Goal: Entertainment & Leisure: Browse casually

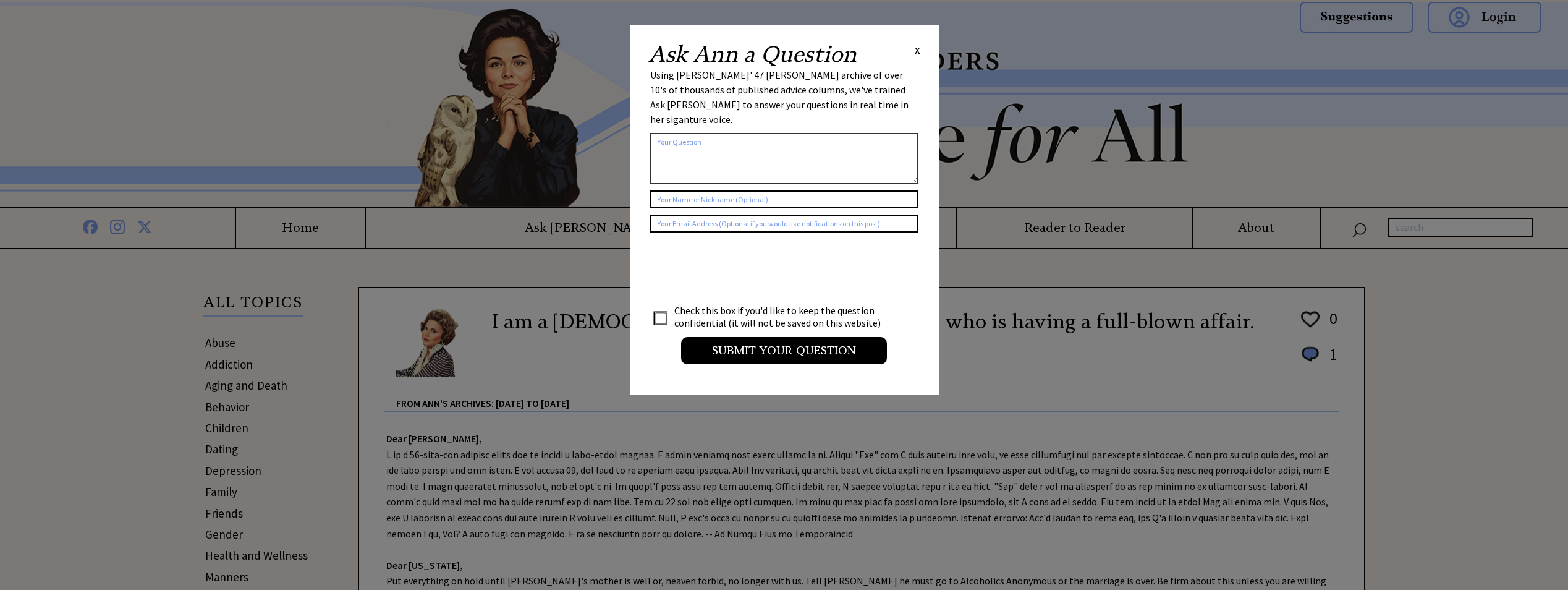
click at [917, 48] on span "X" at bounding box center [917, 49] width 6 height 12
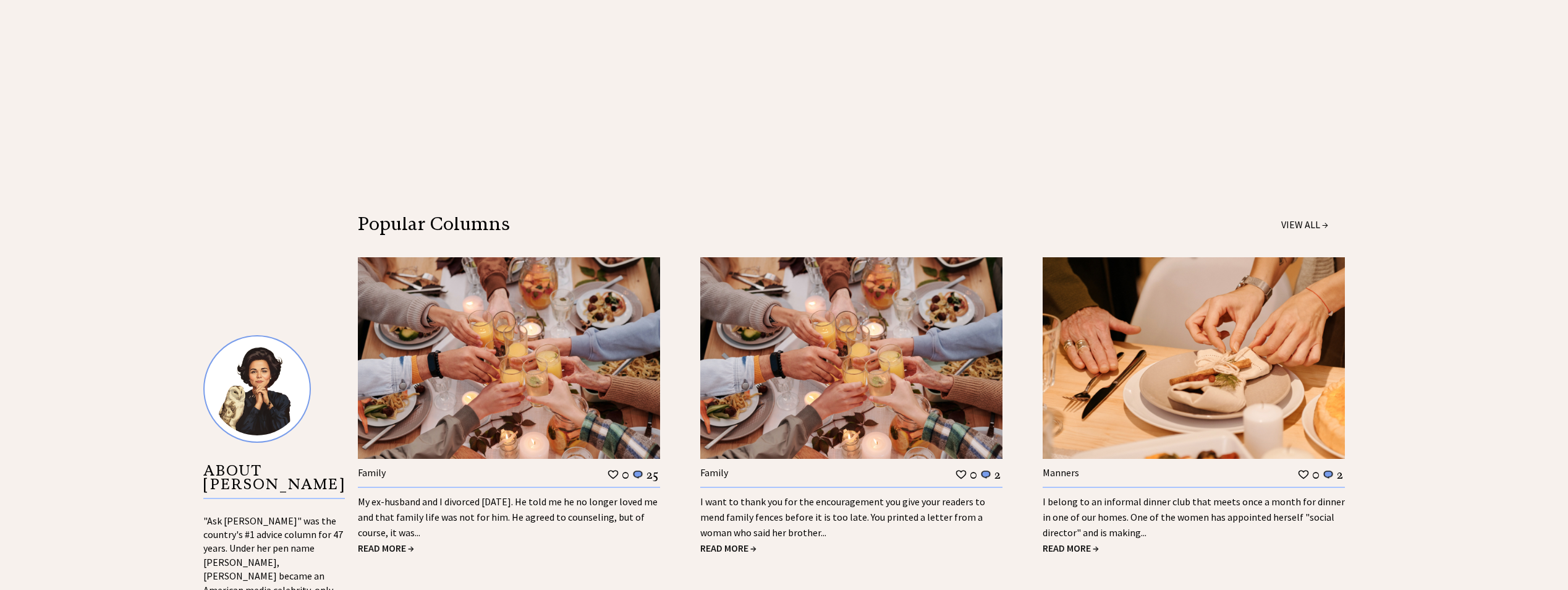
scroll to position [1051, 0]
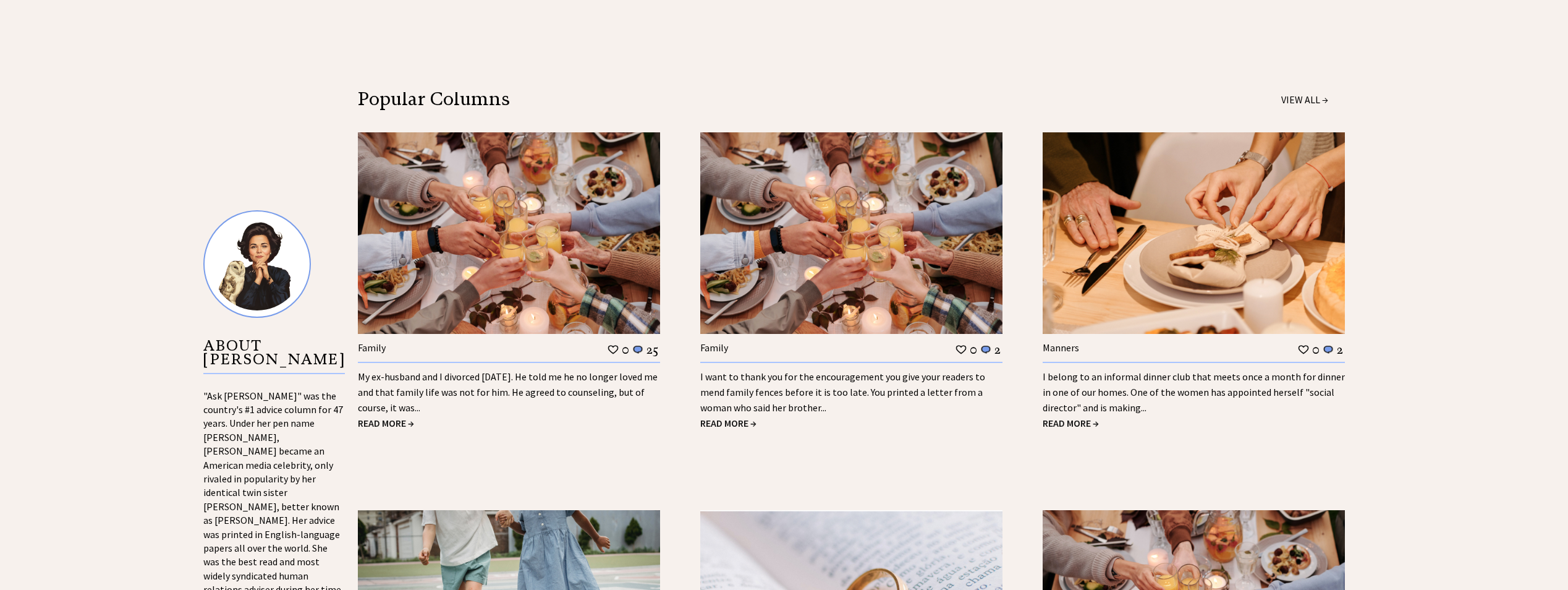
click at [1082, 422] on span "READ MORE →" at bounding box center [1071, 422] width 56 height 12
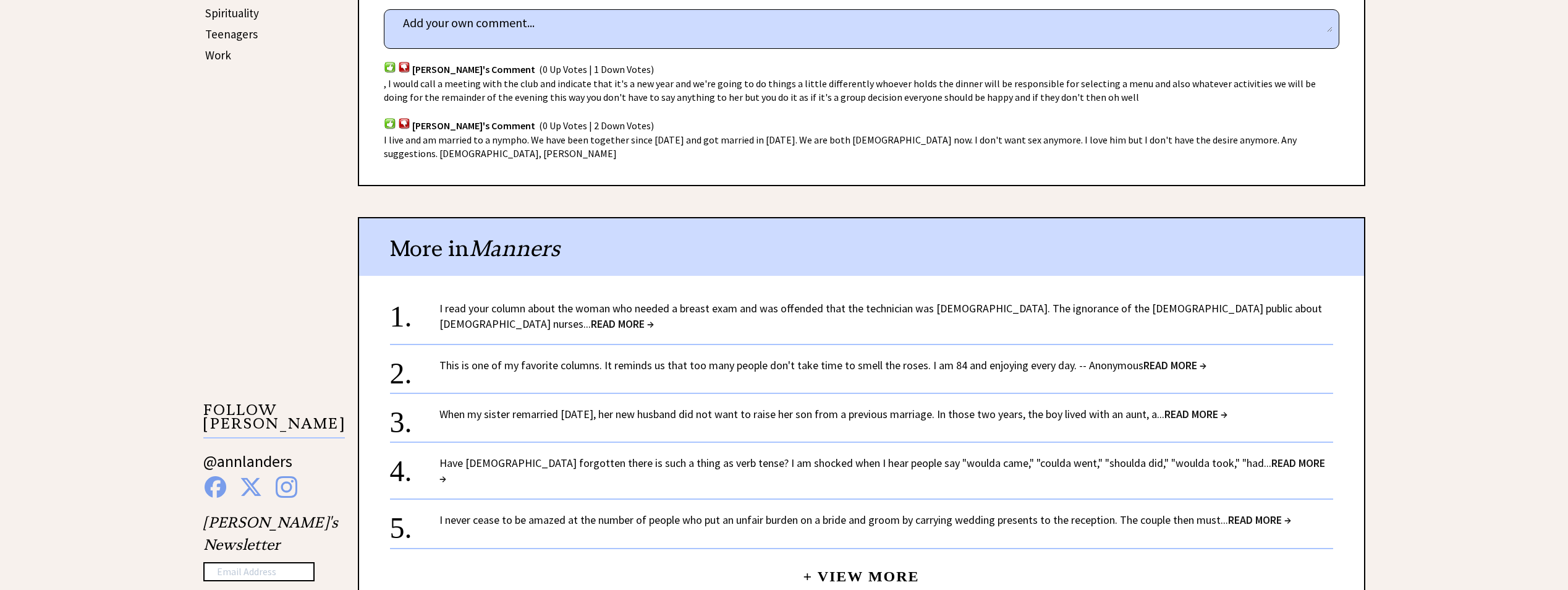
scroll to position [866, 0]
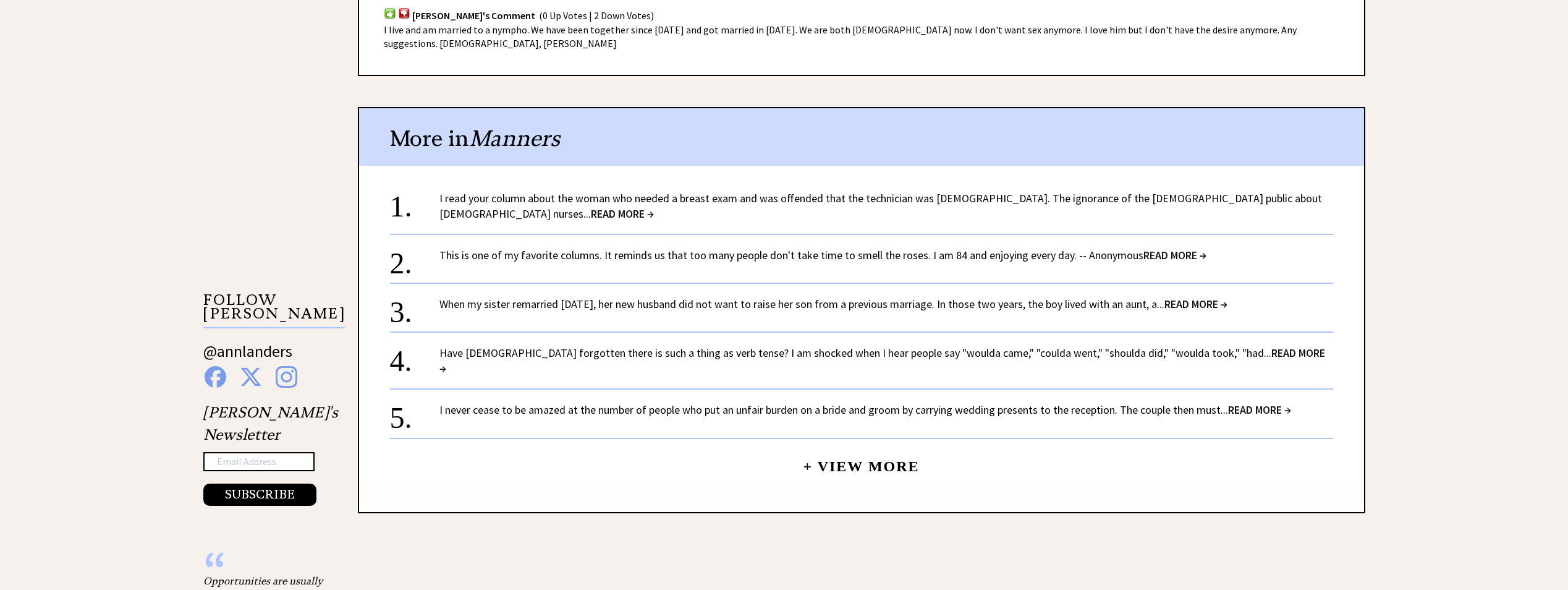
click at [1207, 297] on span "READ MORE →" at bounding box center [1196, 304] width 63 height 15
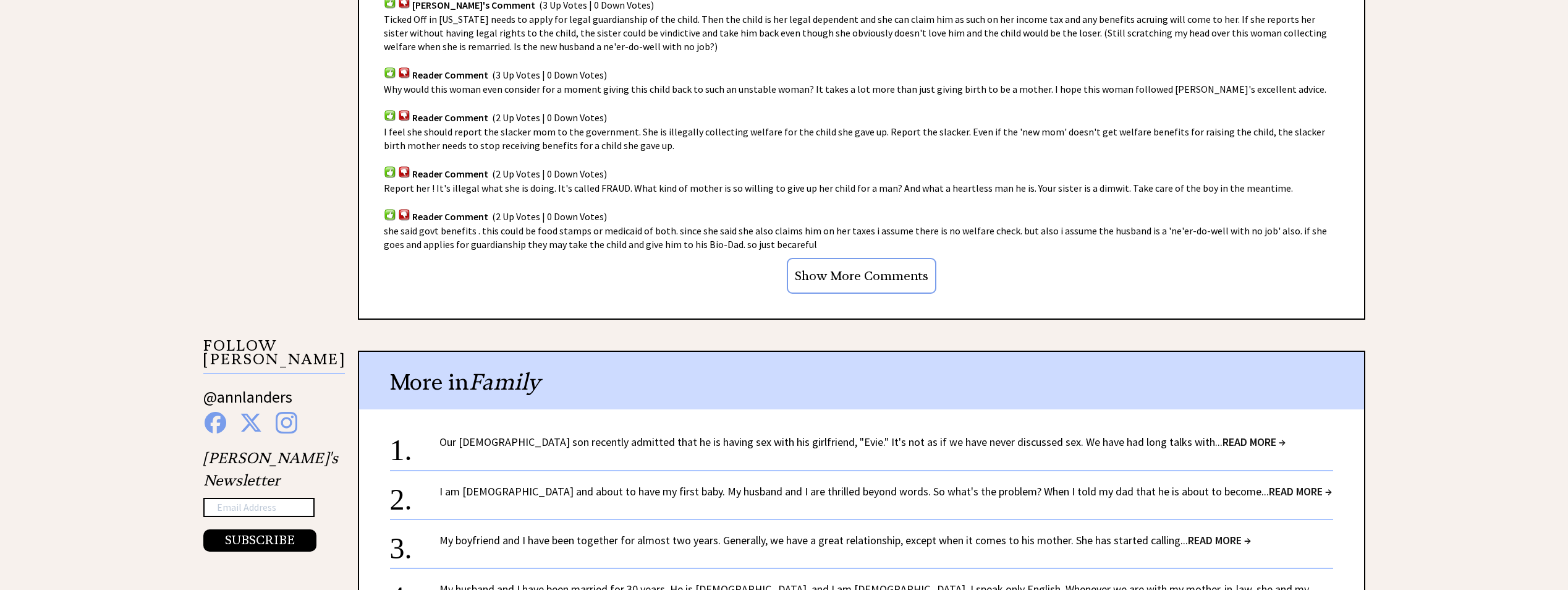
scroll to position [989, 0]
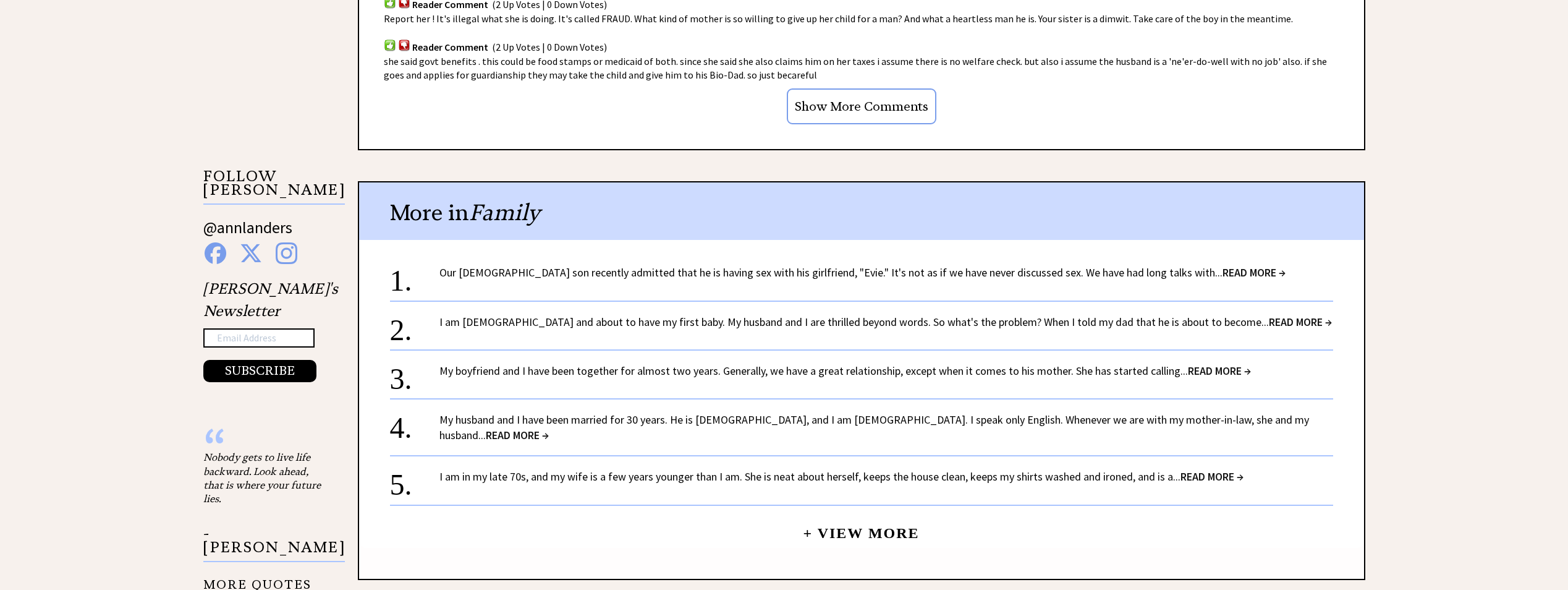
click at [1222, 267] on span "READ MORE →" at bounding box center [1254, 272] width 63 height 15
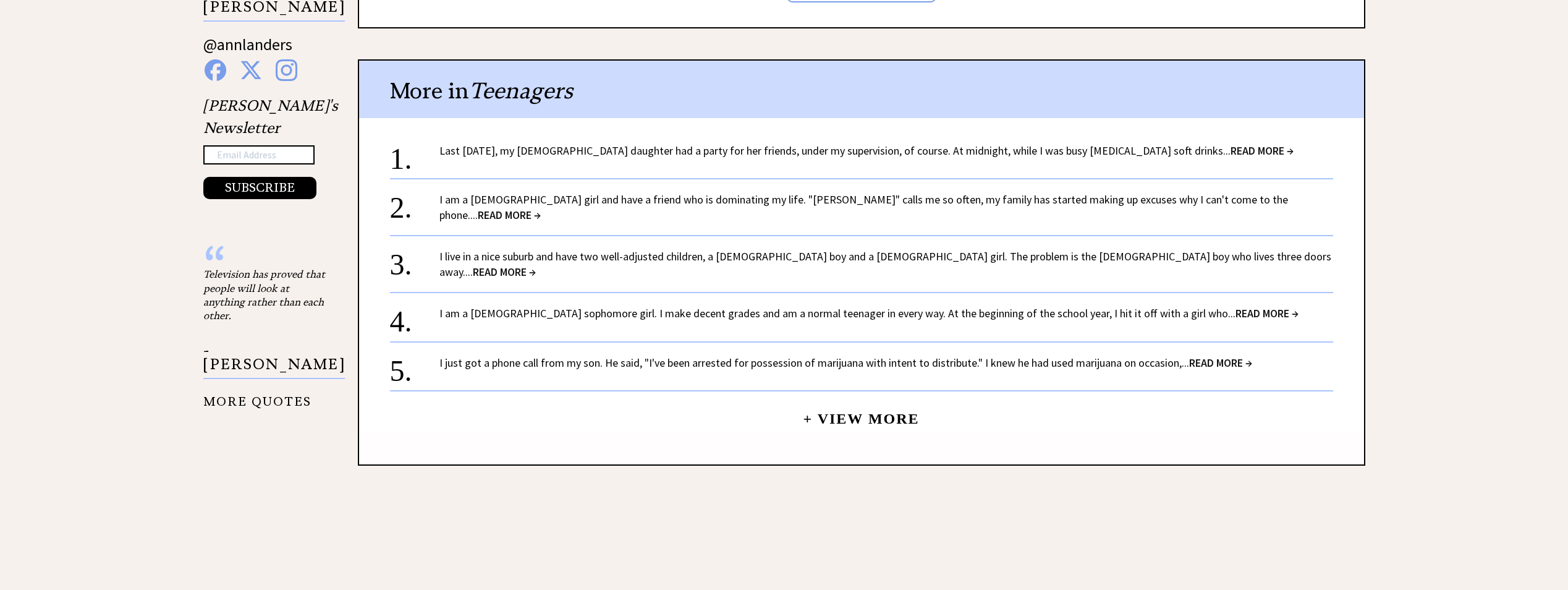
scroll to position [1174, 0]
click at [1230, 353] on span "READ MORE →" at bounding box center [1221, 360] width 63 height 15
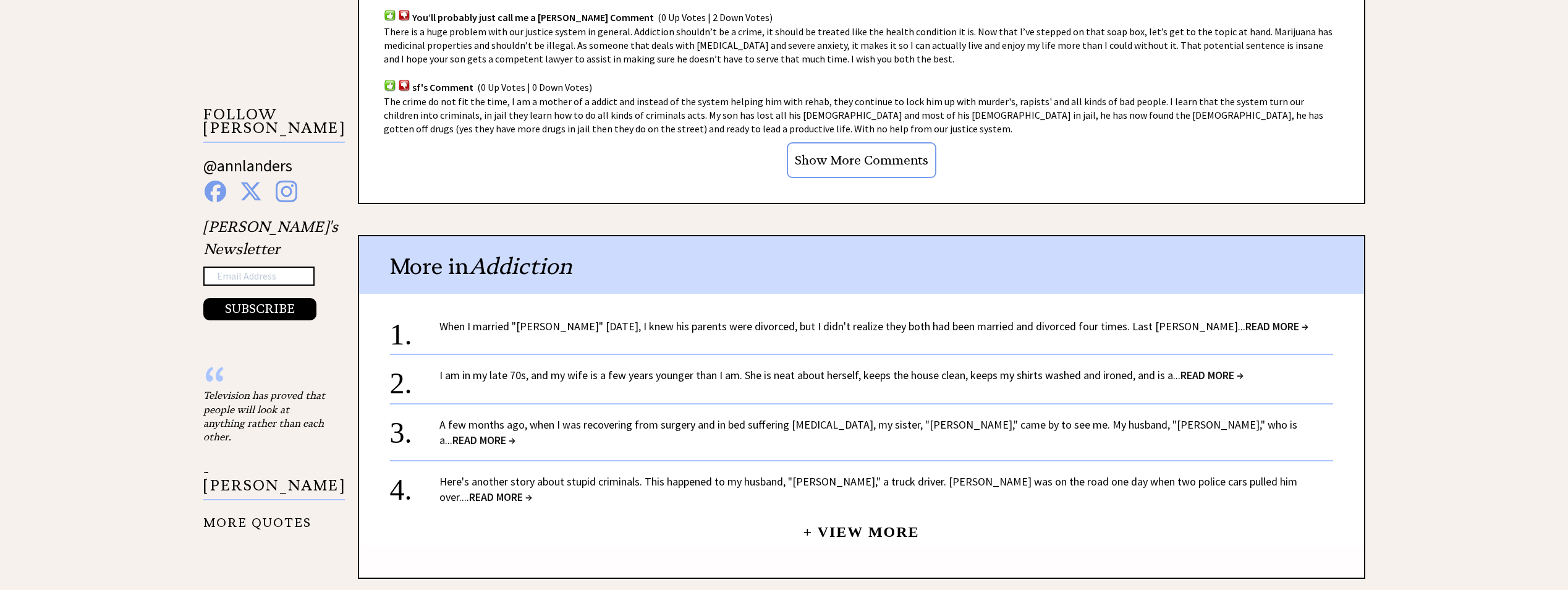
scroll to position [1112, 0]
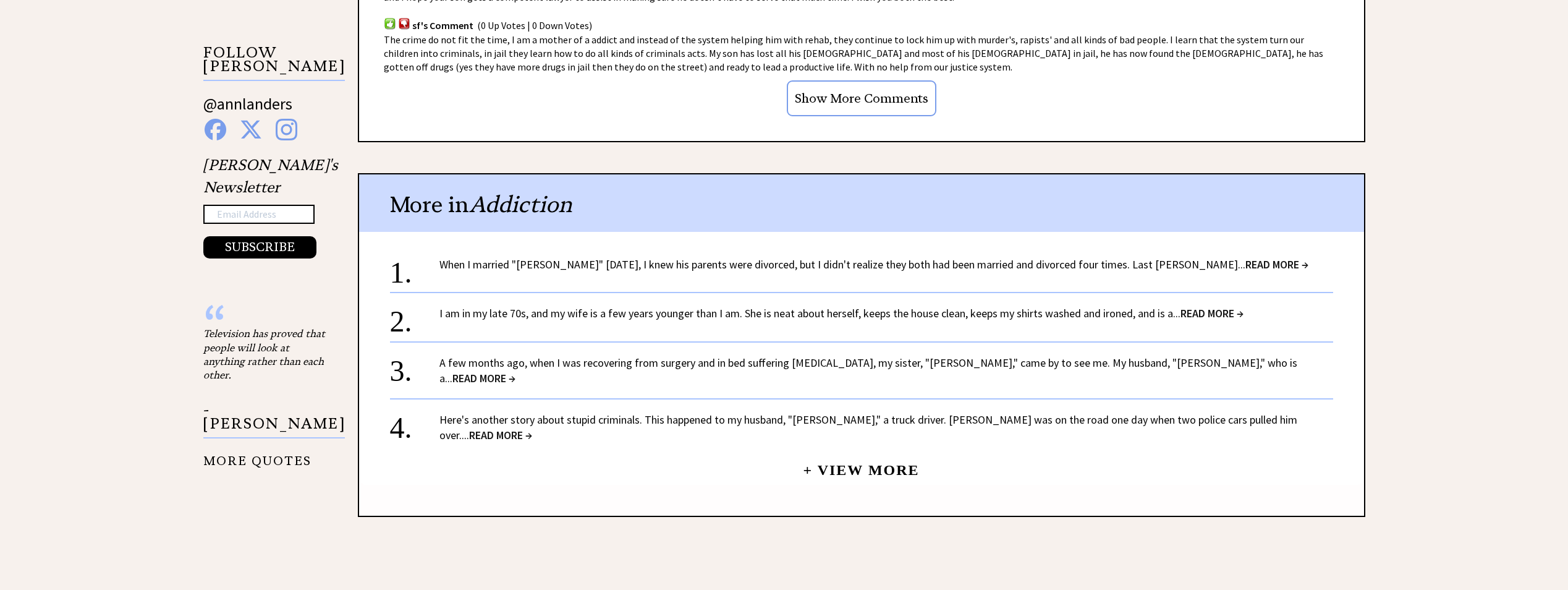
click at [516, 371] on span "READ MORE →" at bounding box center [483, 378] width 63 height 15
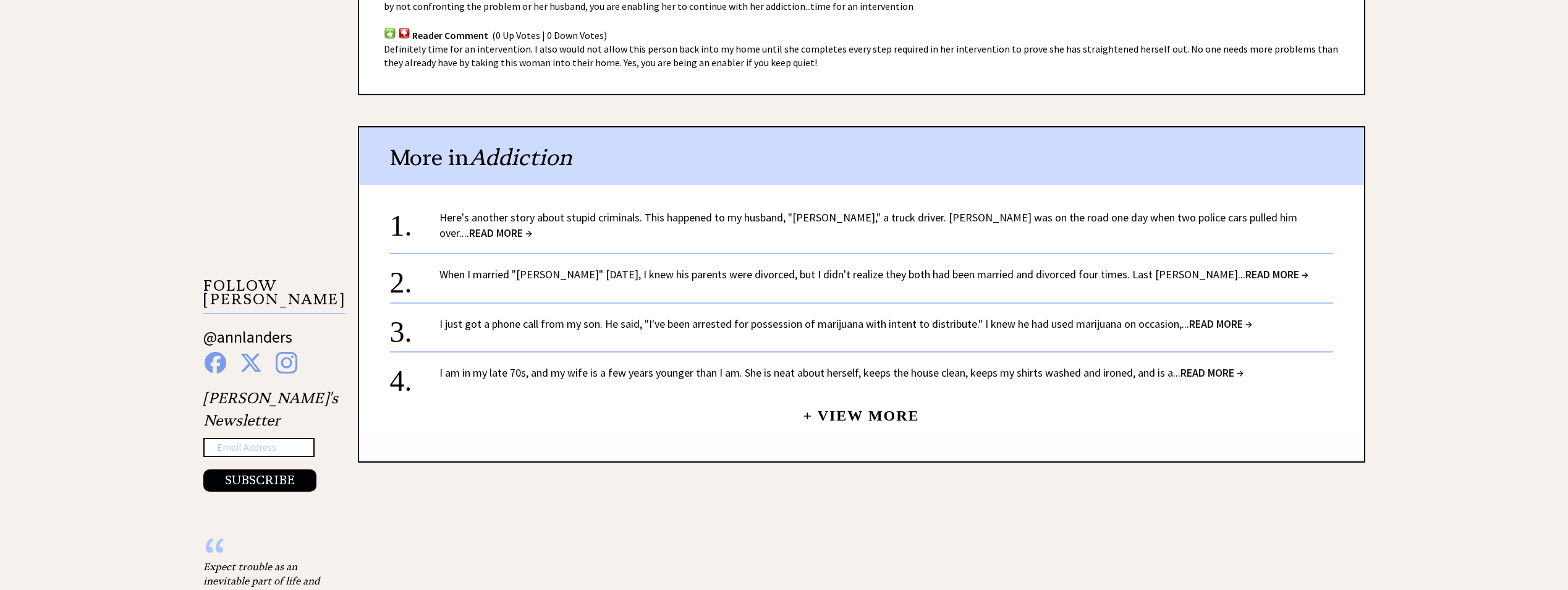
scroll to position [927, 0]
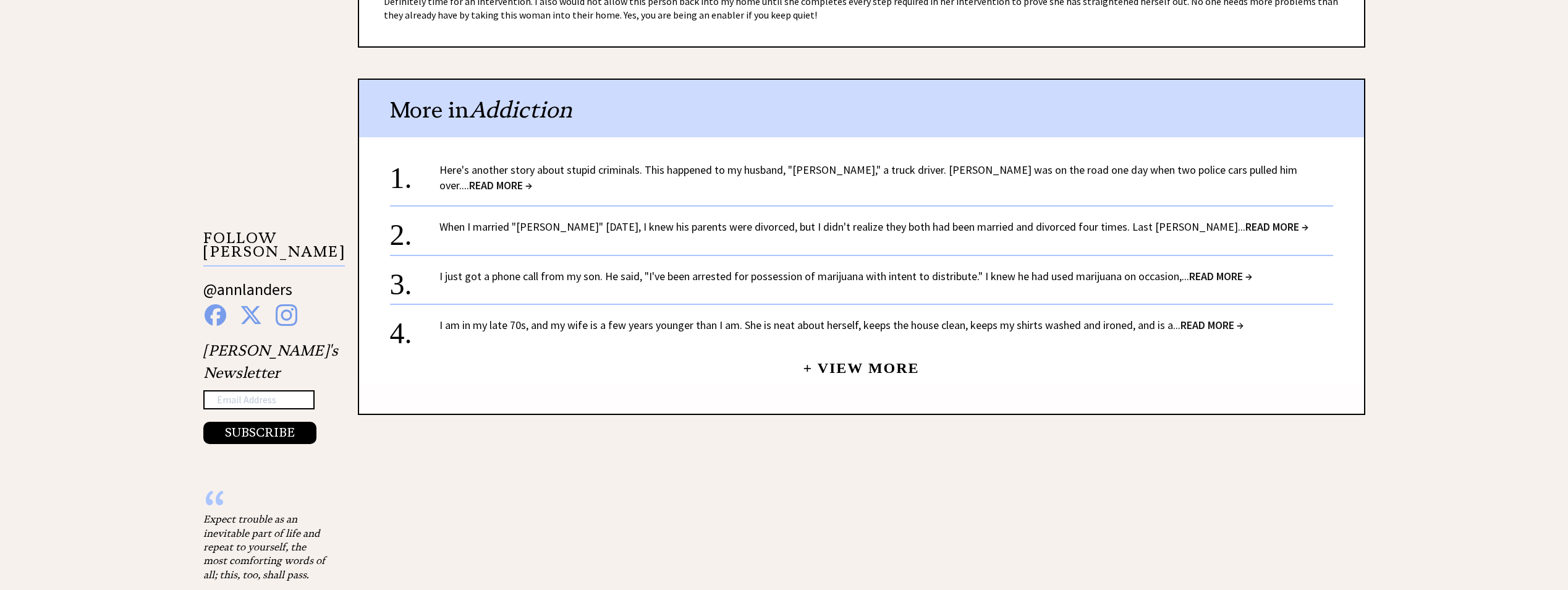
click at [532, 178] on span "READ MORE →" at bounding box center [500, 185] width 63 height 15
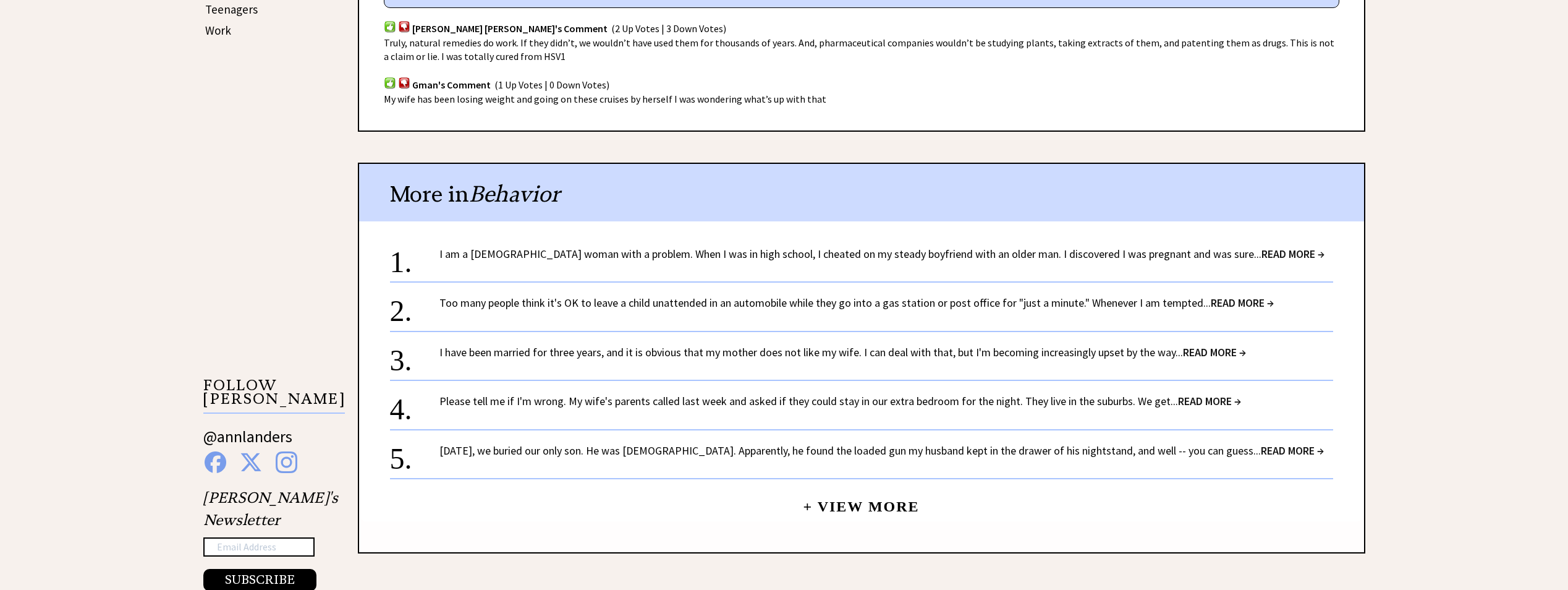
scroll to position [804, 0]
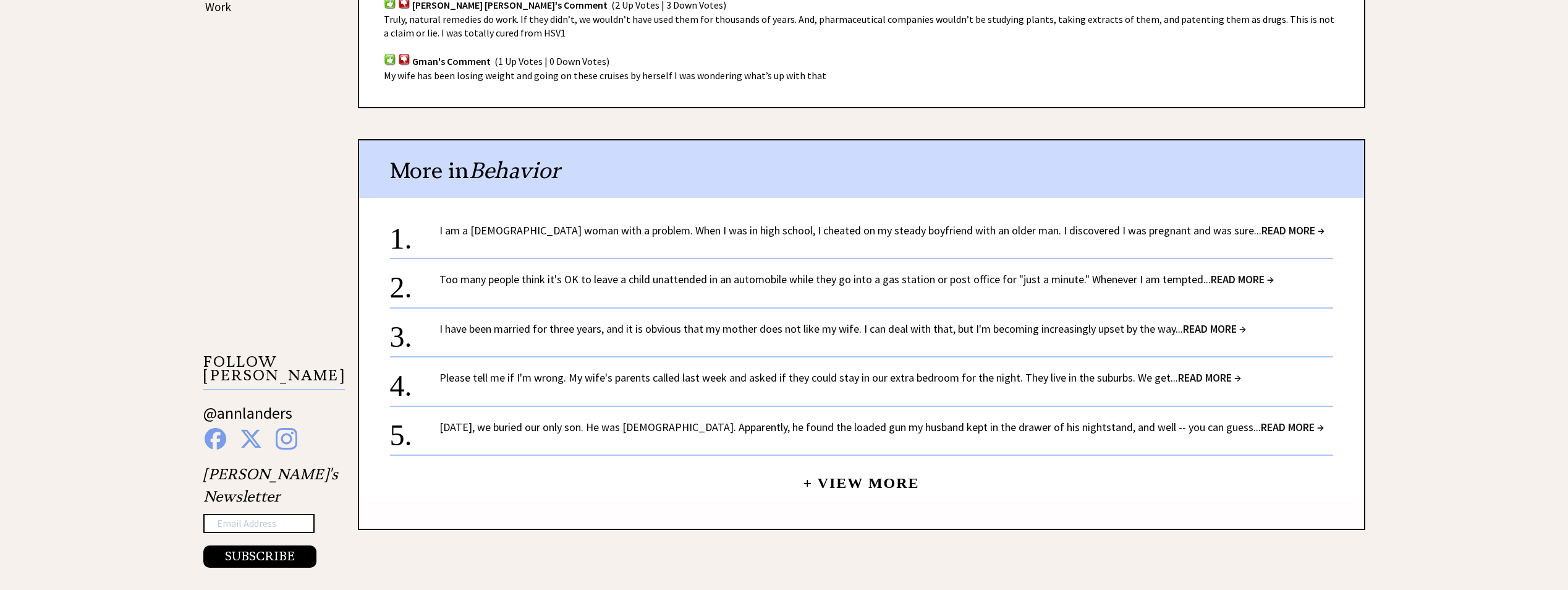
click at [1193, 370] on span "READ MORE →" at bounding box center [1209, 377] width 63 height 15
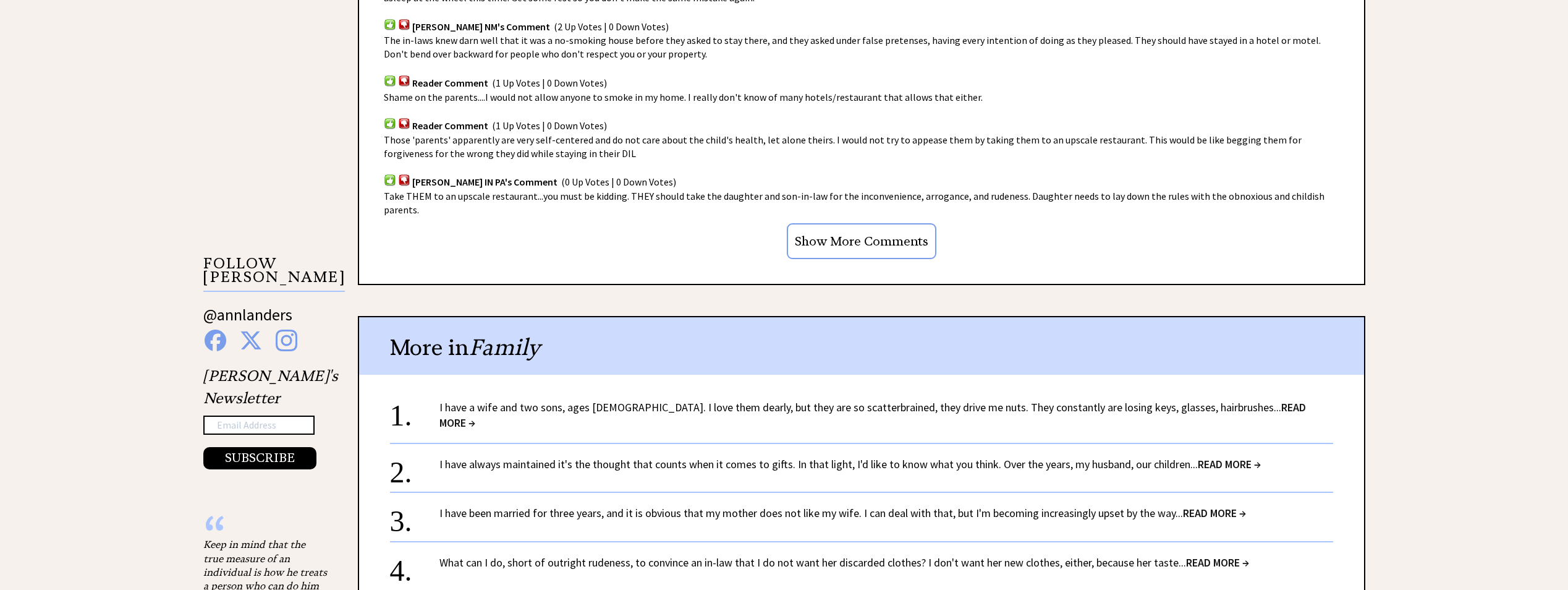
scroll to position [1051, 0]
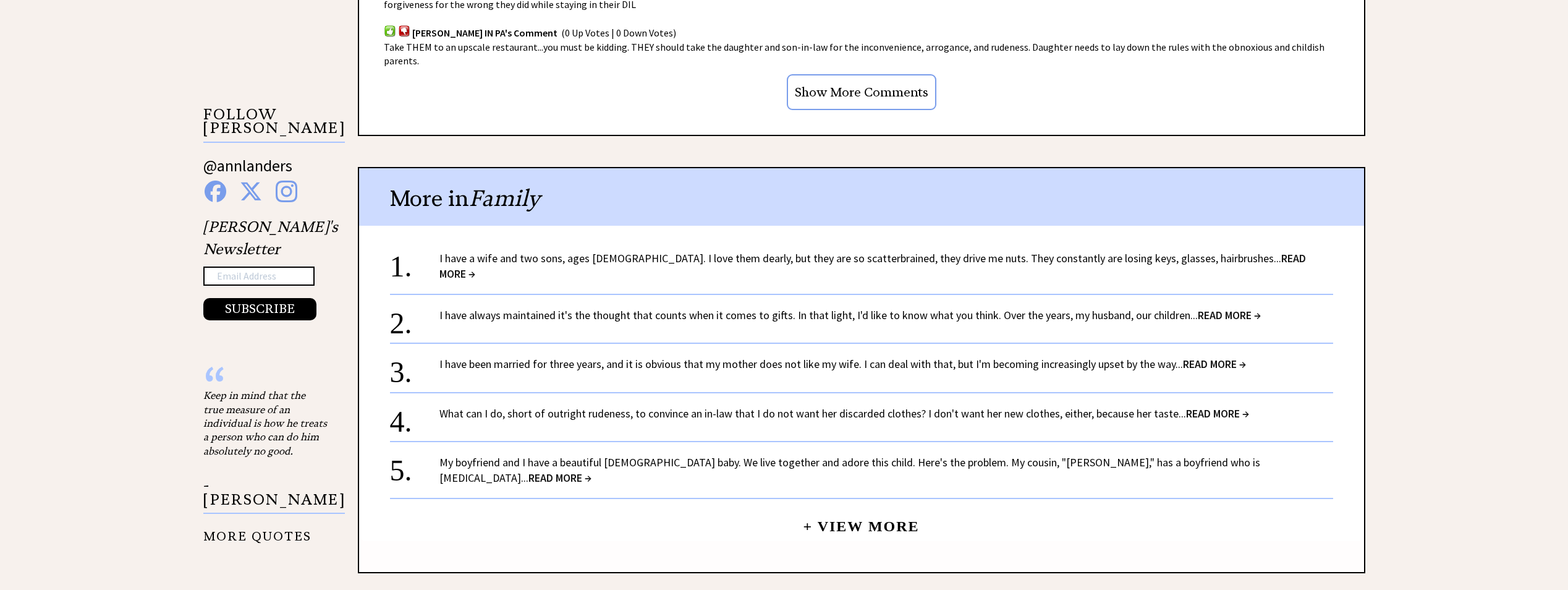
click at [591, 471] on span "READ MORE →" at bounding box center [560, 478] width 63 height 15
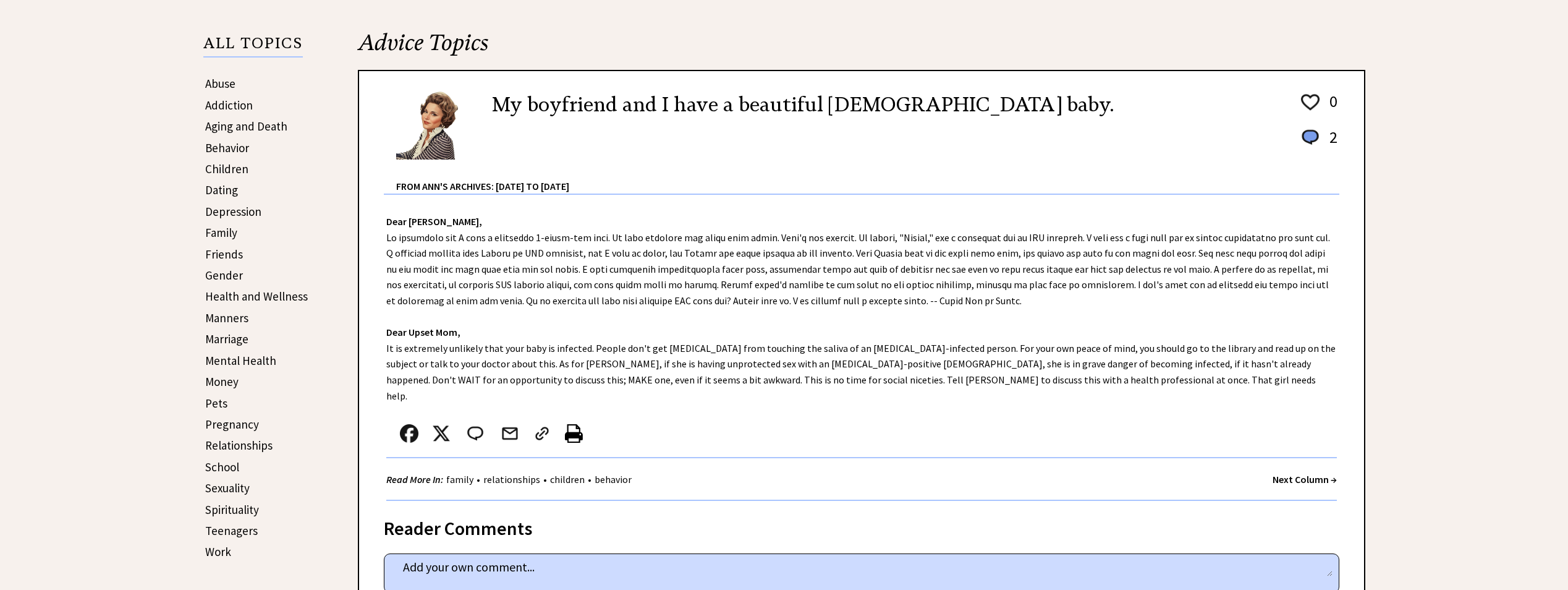
scroll to position [309, 0]
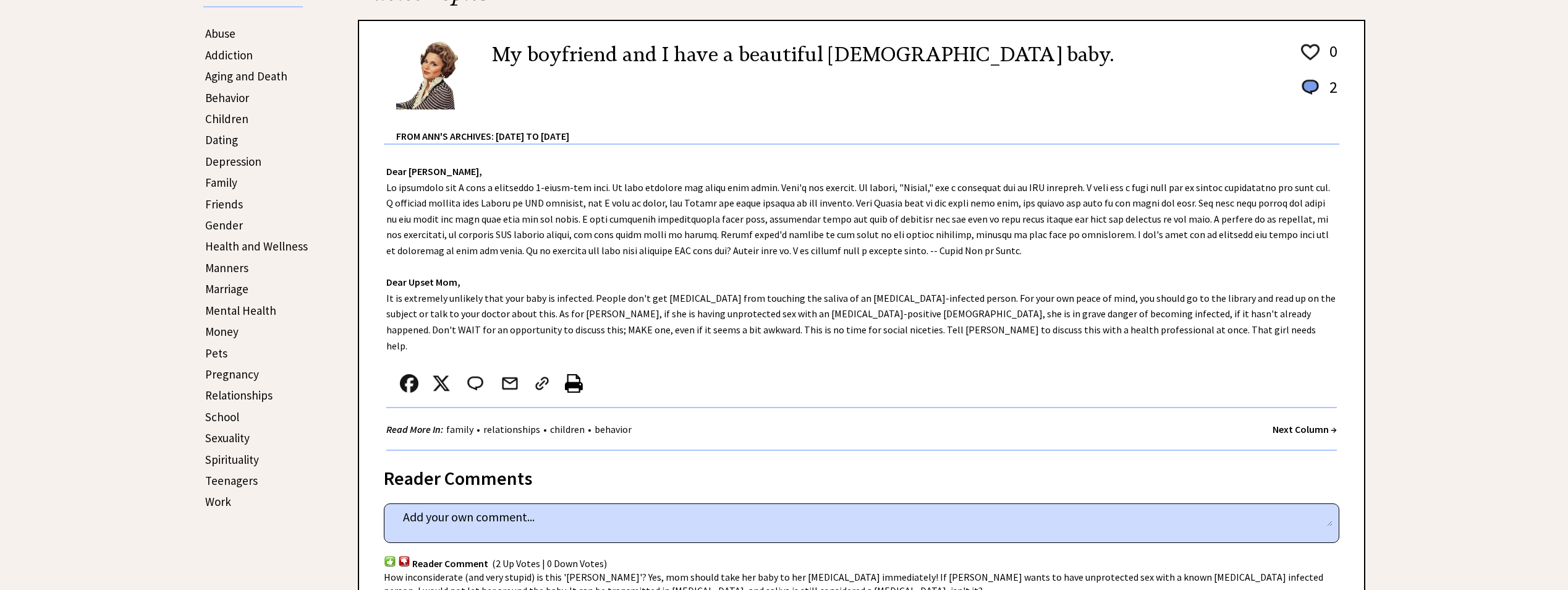
click at [239, 459] on link "Spirituality" at bounding box center [232, 459] width 54 height 15
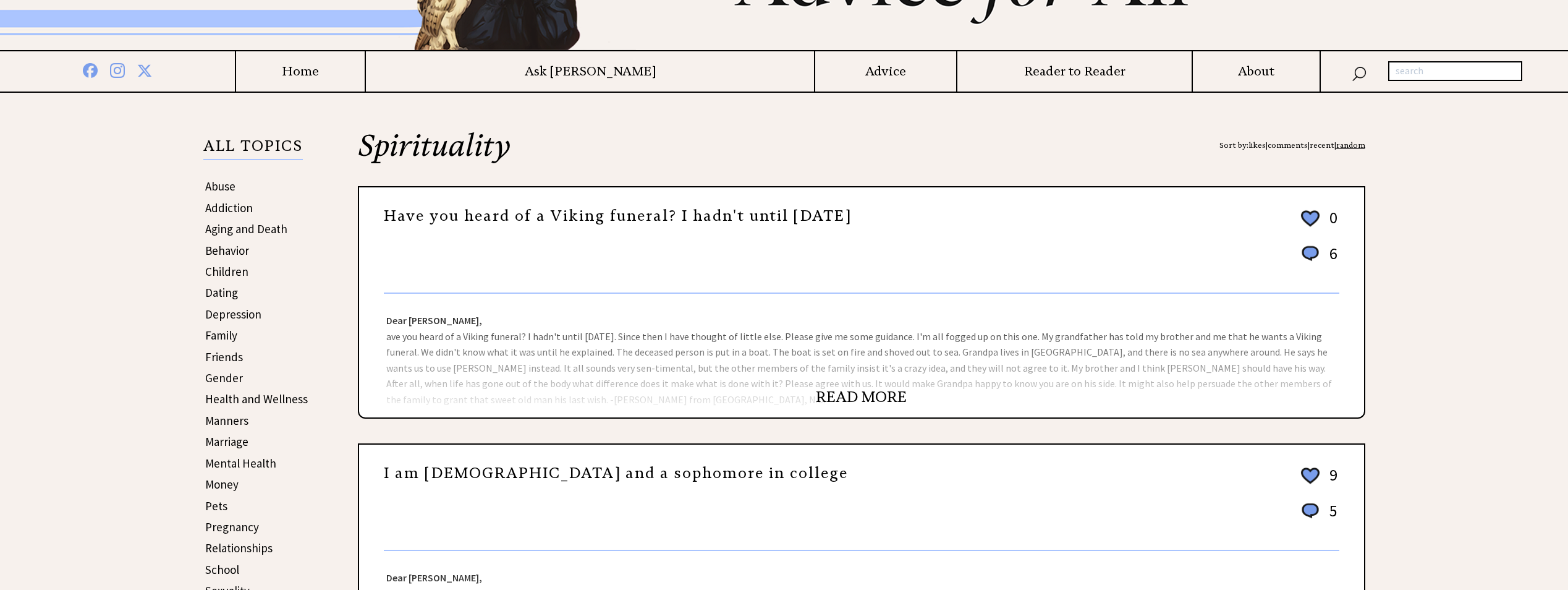
scroll to position [185, 0]
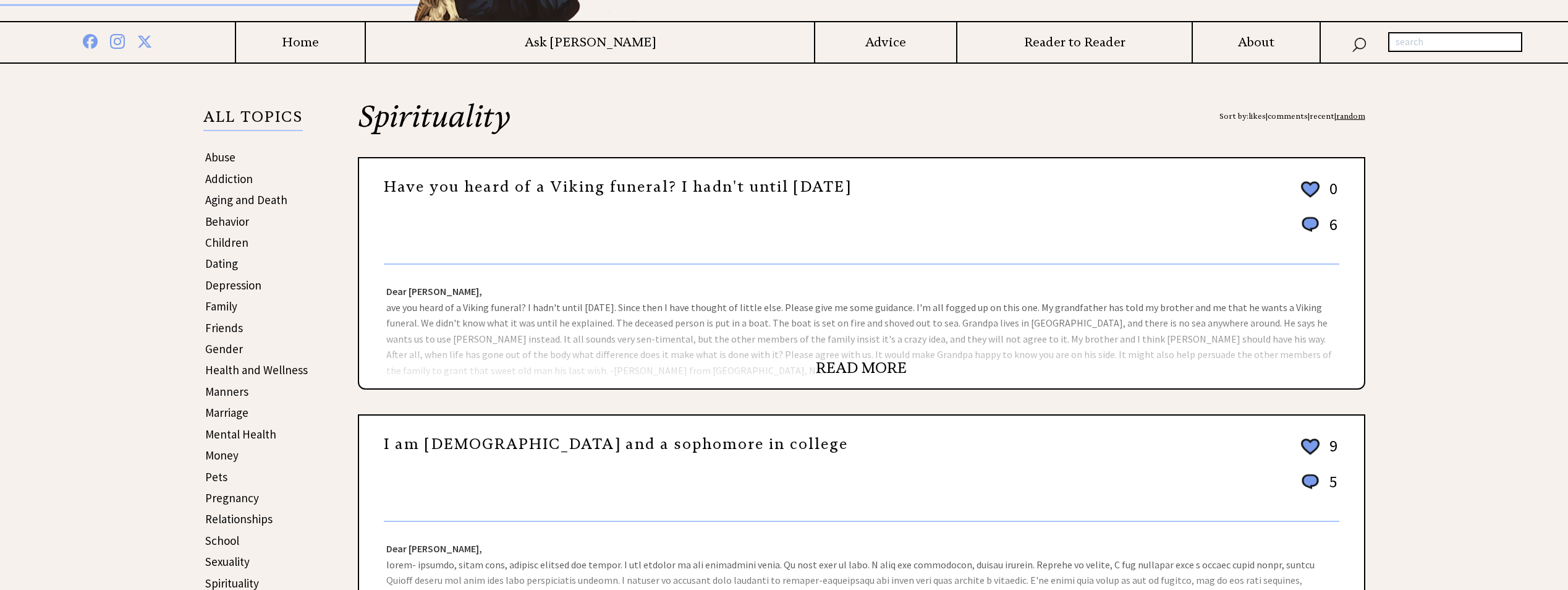
click at [869, 369] on link "READ MORE" at bounding box center [861, 368] width 91 height 19
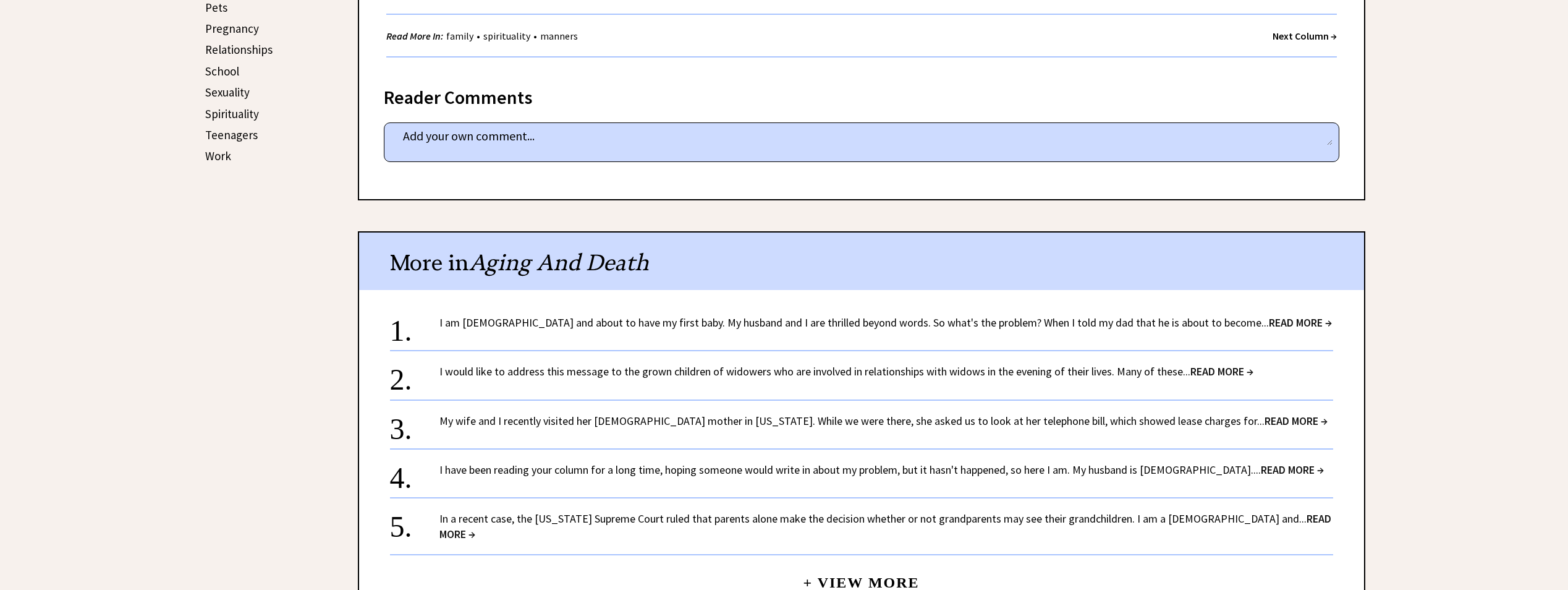
scroll to position [680, 0]
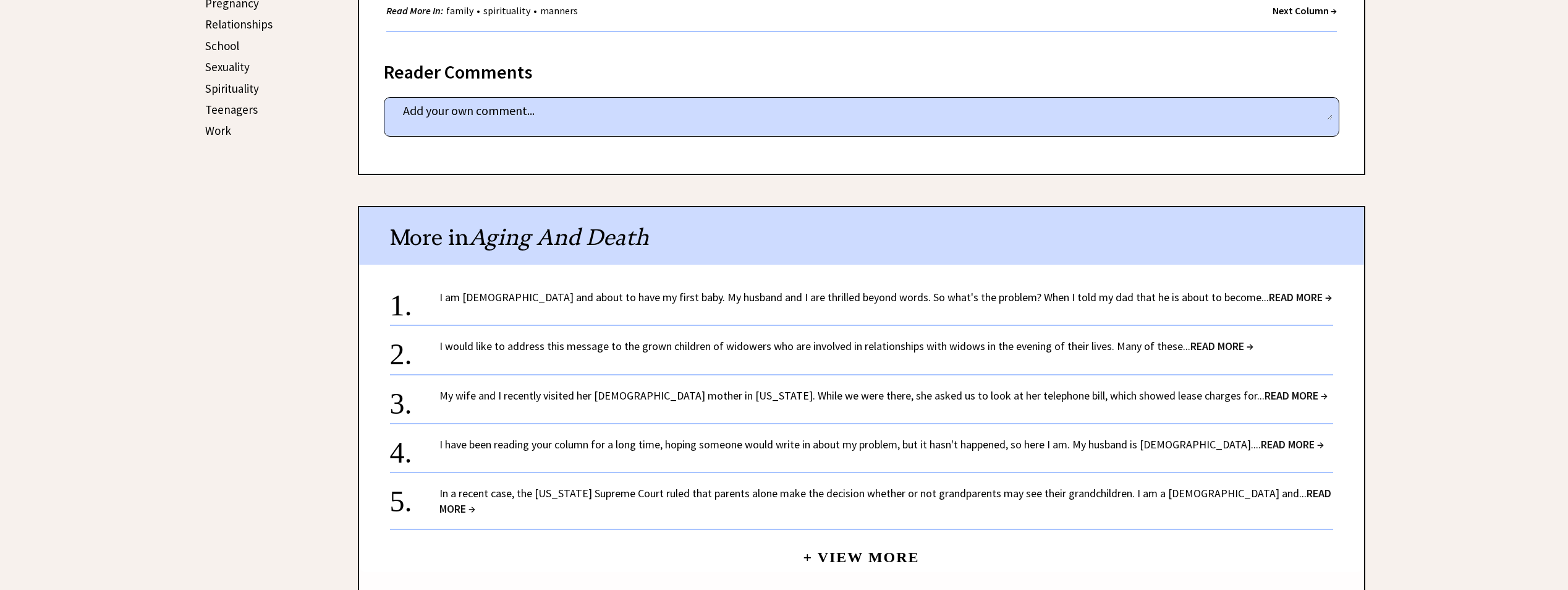
click at [1264, 397] on span "READ MORE →" at bounding box center [1296, 396] width 63 height 15
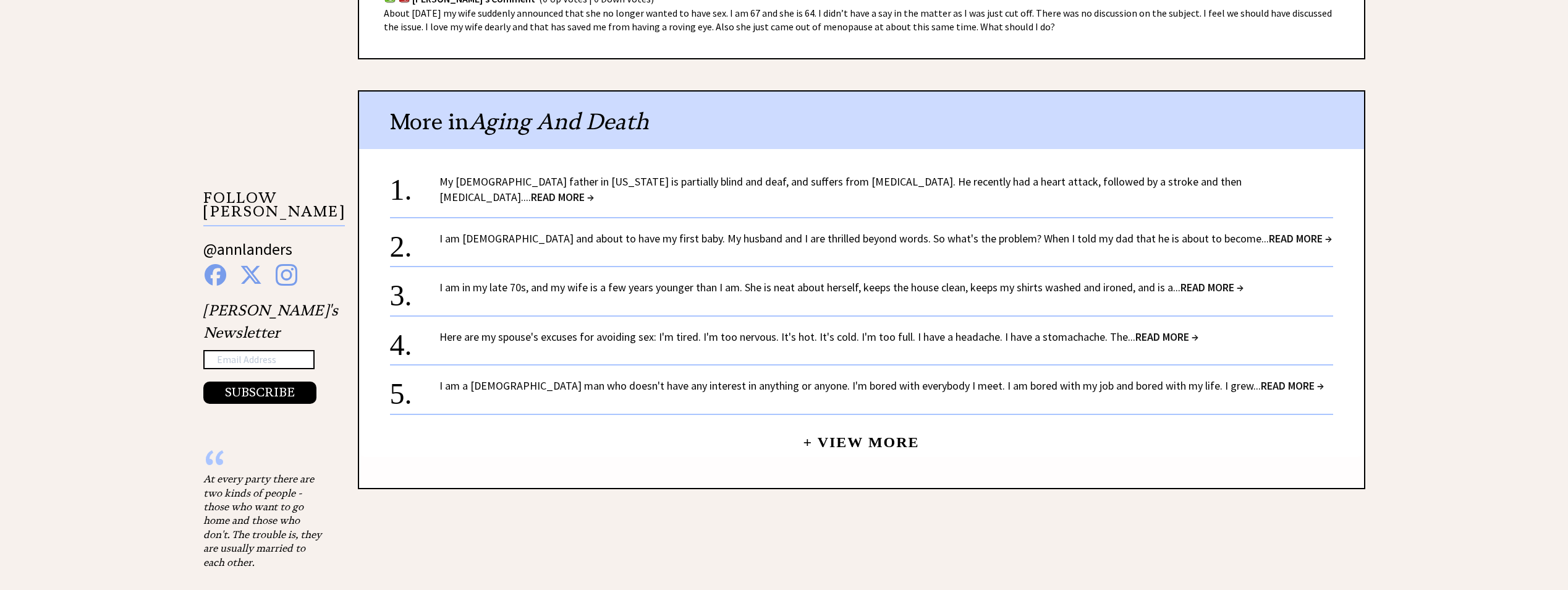
scroll to position [989, 0]
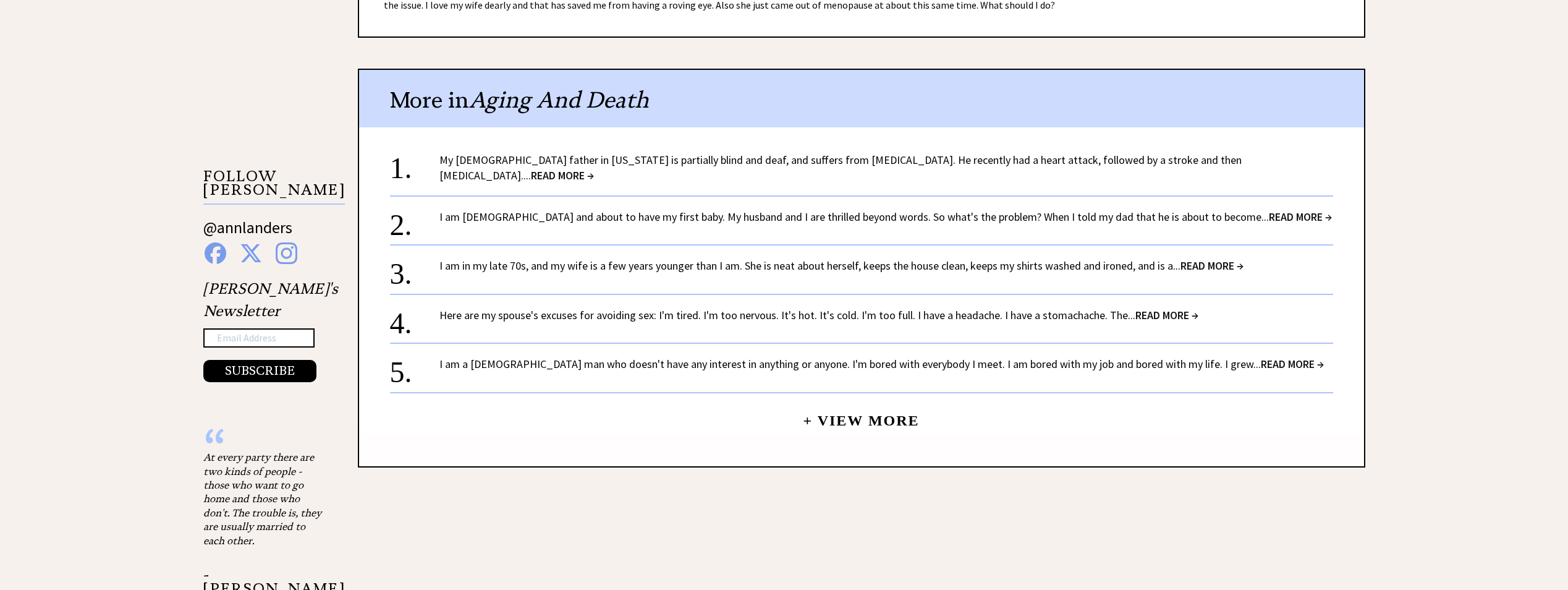
click at [852, 412] on link "+ View More" at bounding box center [861, 415] width 116 height 27
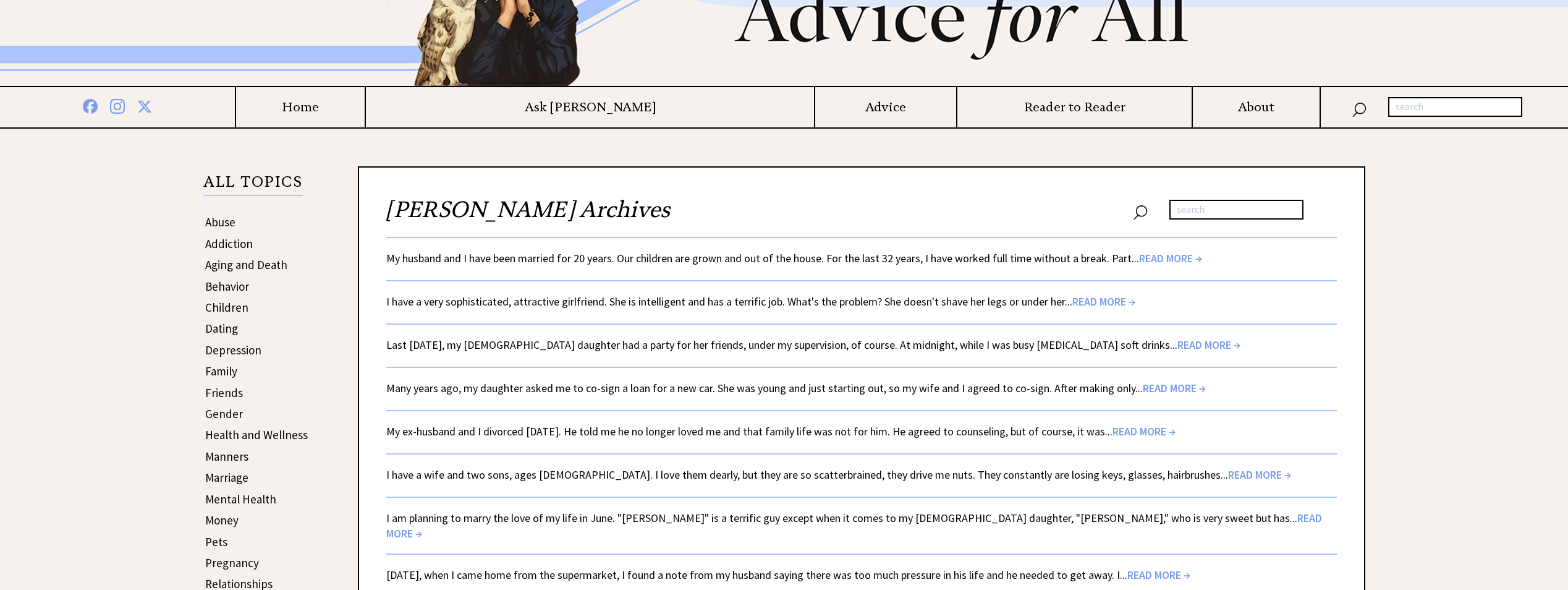
scroll to position [371, 0]
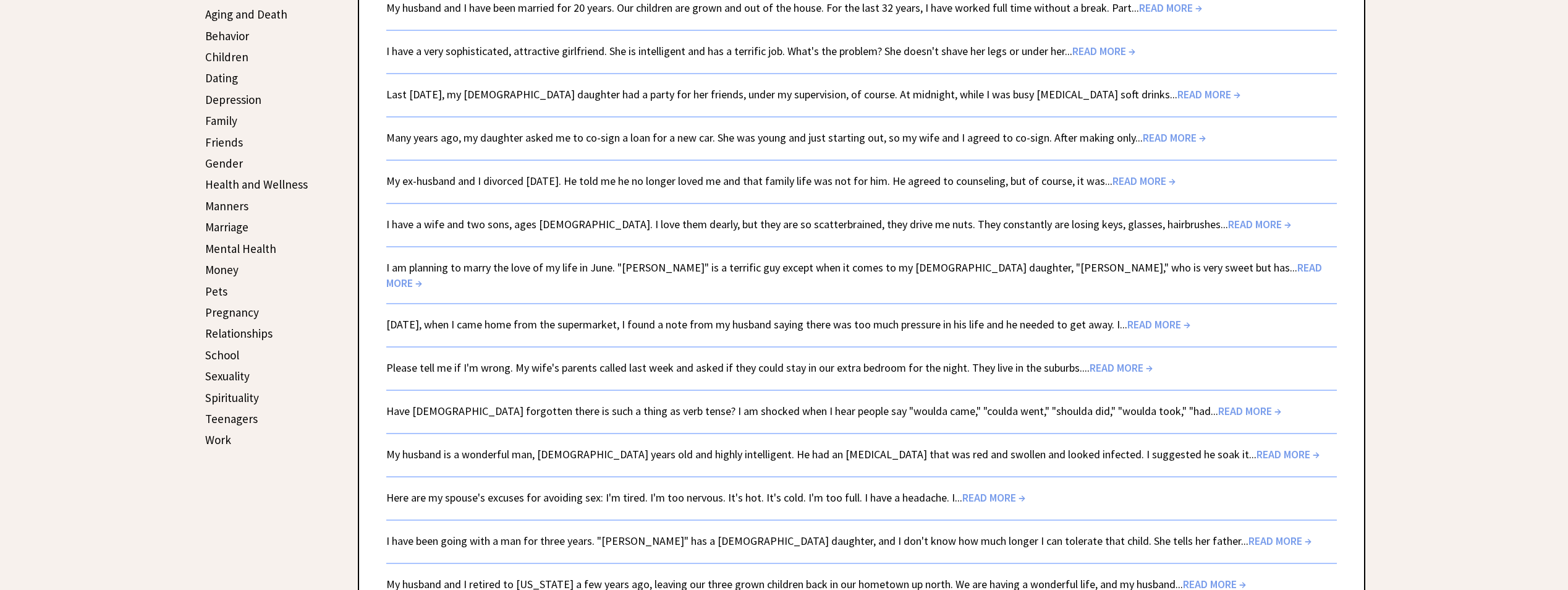
click at [1176, 317] on span "READ MORE →" at bounding box center [1159, 324] width 63 height 15
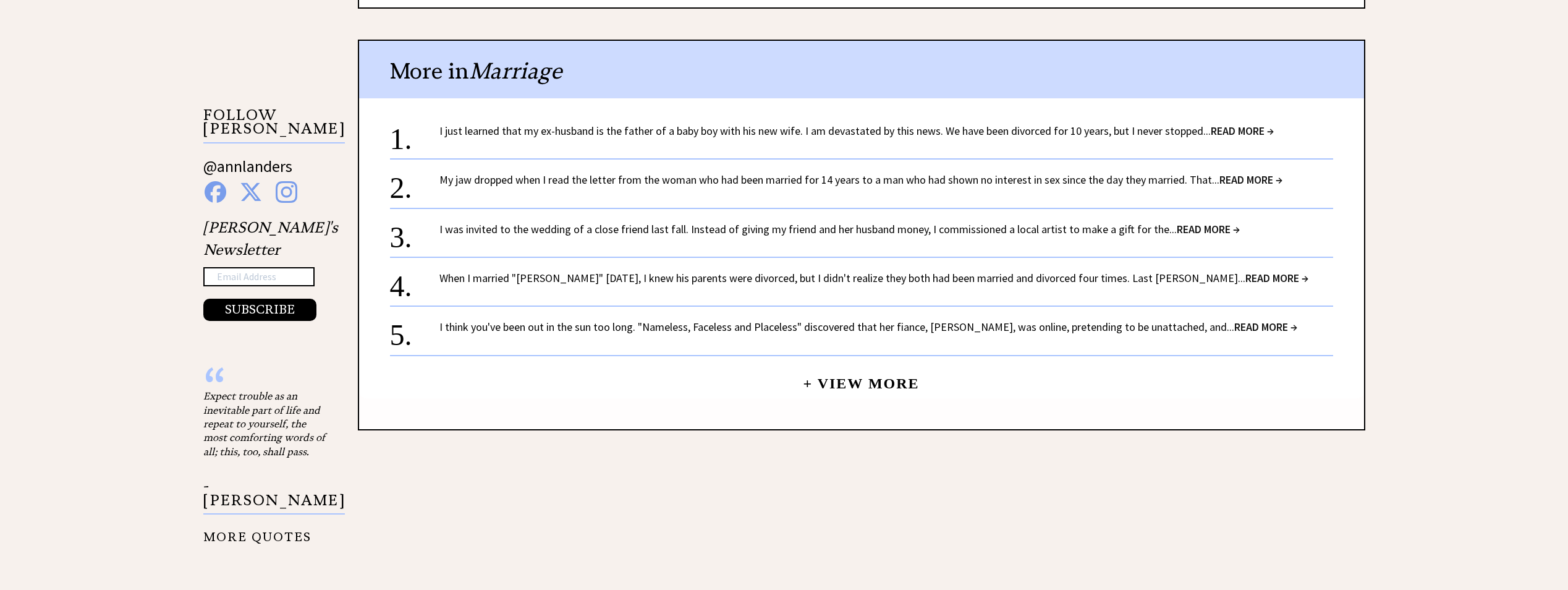
scroll to position [1174, 0]
click at [1208, 222] on span "READ MORE →" at bounding box center [1208, 229] width 63 height 15
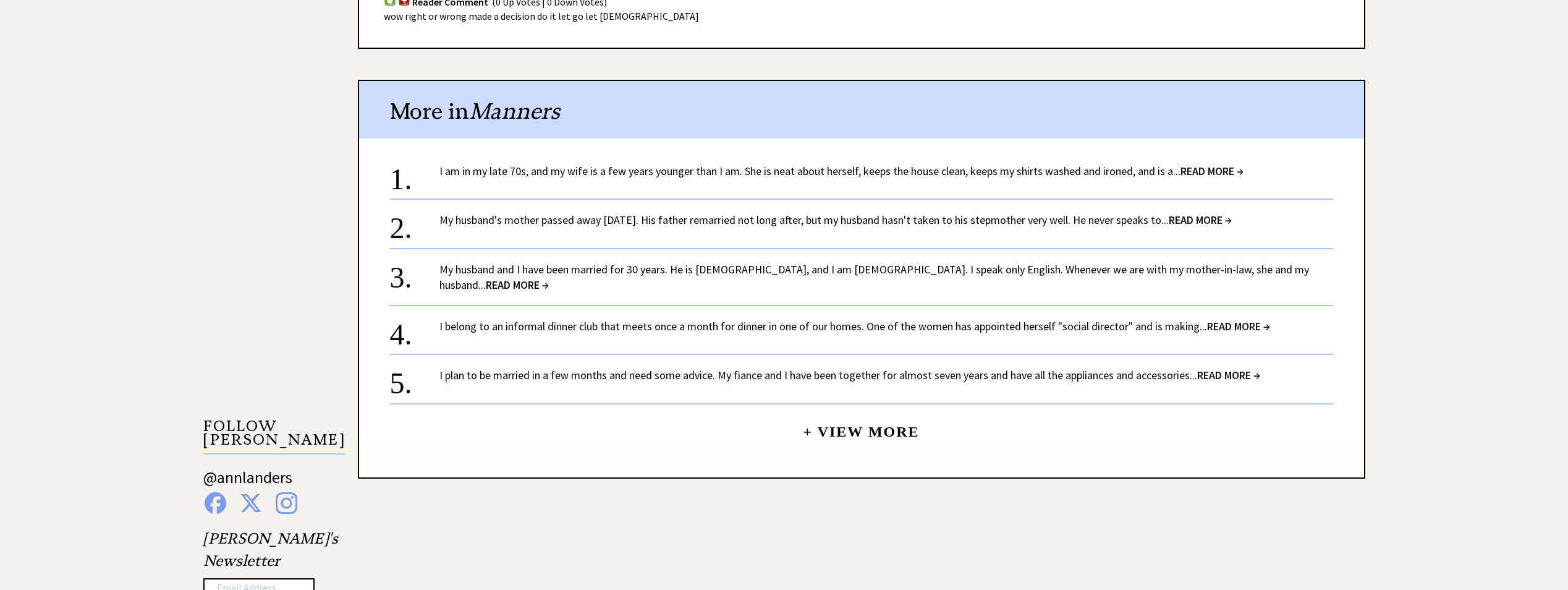
scroll to position [866, 0]
